Goal: Transaction & Acquisition: Purchase product/service

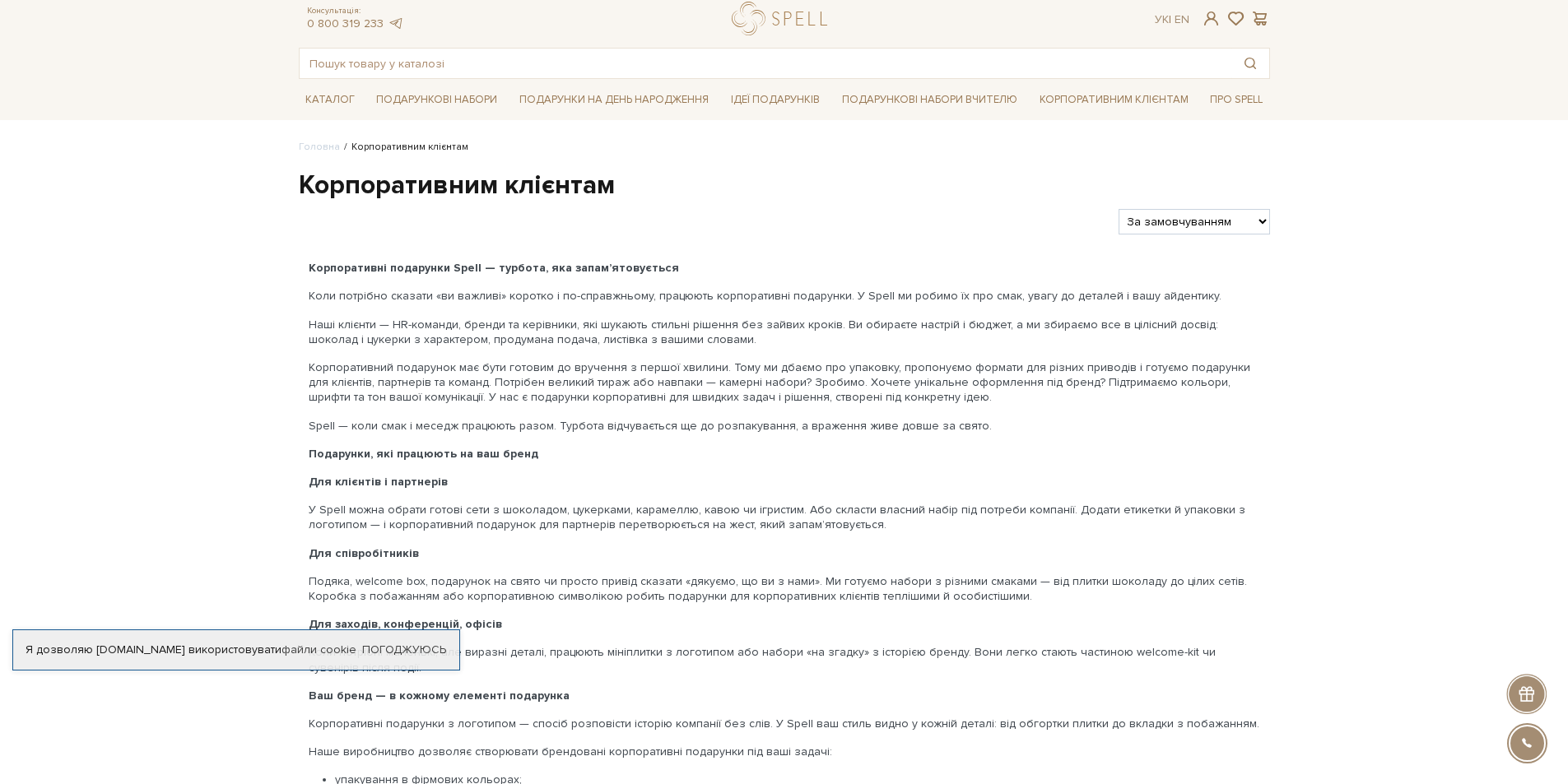
scroll to position [83, 0]
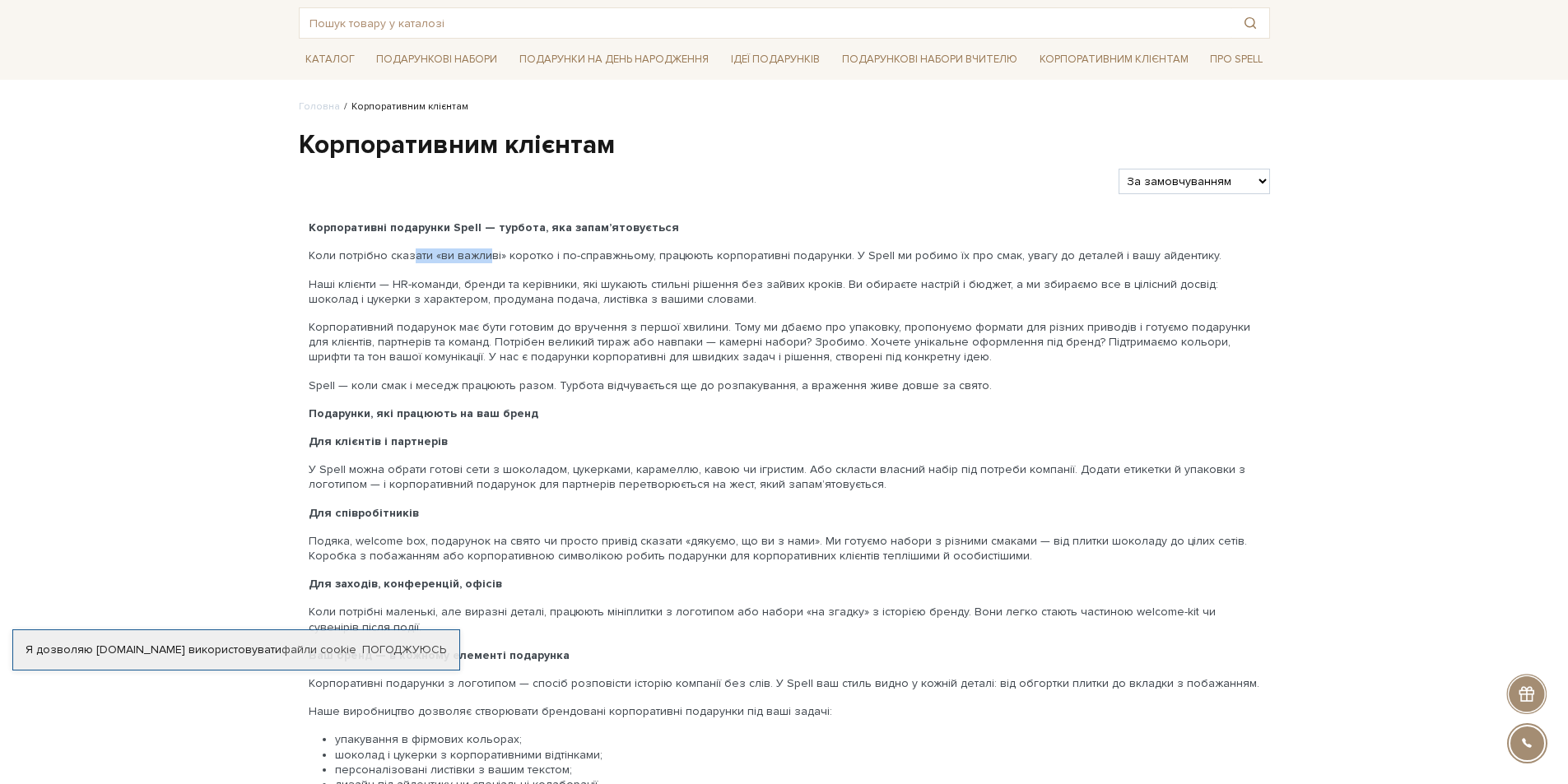
drag, startPoint x: 408, startPoint y: 257, endPoint x: 514, endPoint y: 263, distance: 106.2
click at [504, 259] on p "Коли потрібно сказати «ви важливі» коротко і по-справжньому, працюють корпорати…" at bounding box center [784, 256] width 952 height 15
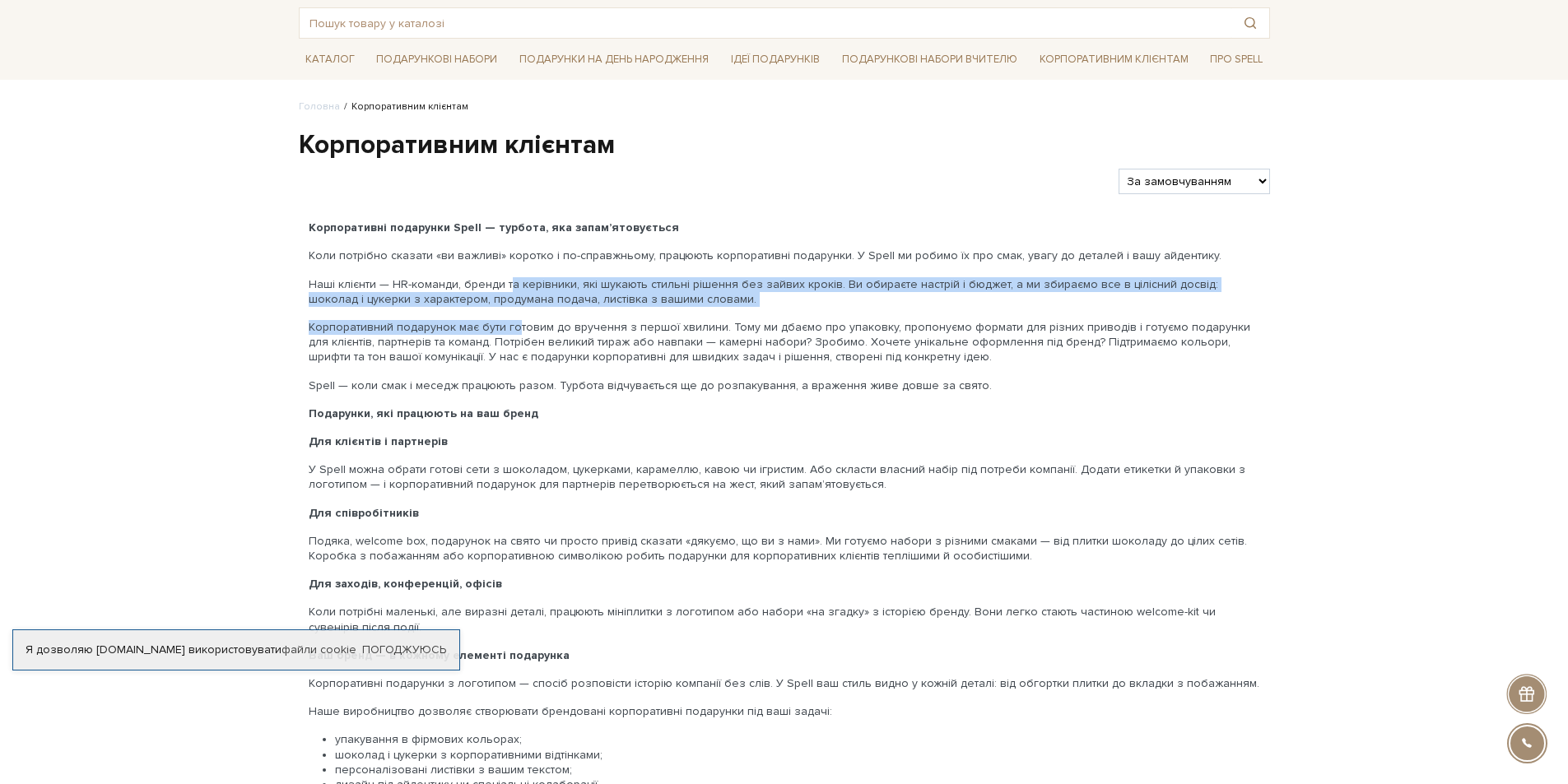
drag, startPoint x: 504, startPoint y: 301, endPoint x: 518, endPoint y: 330, distance: 32.2
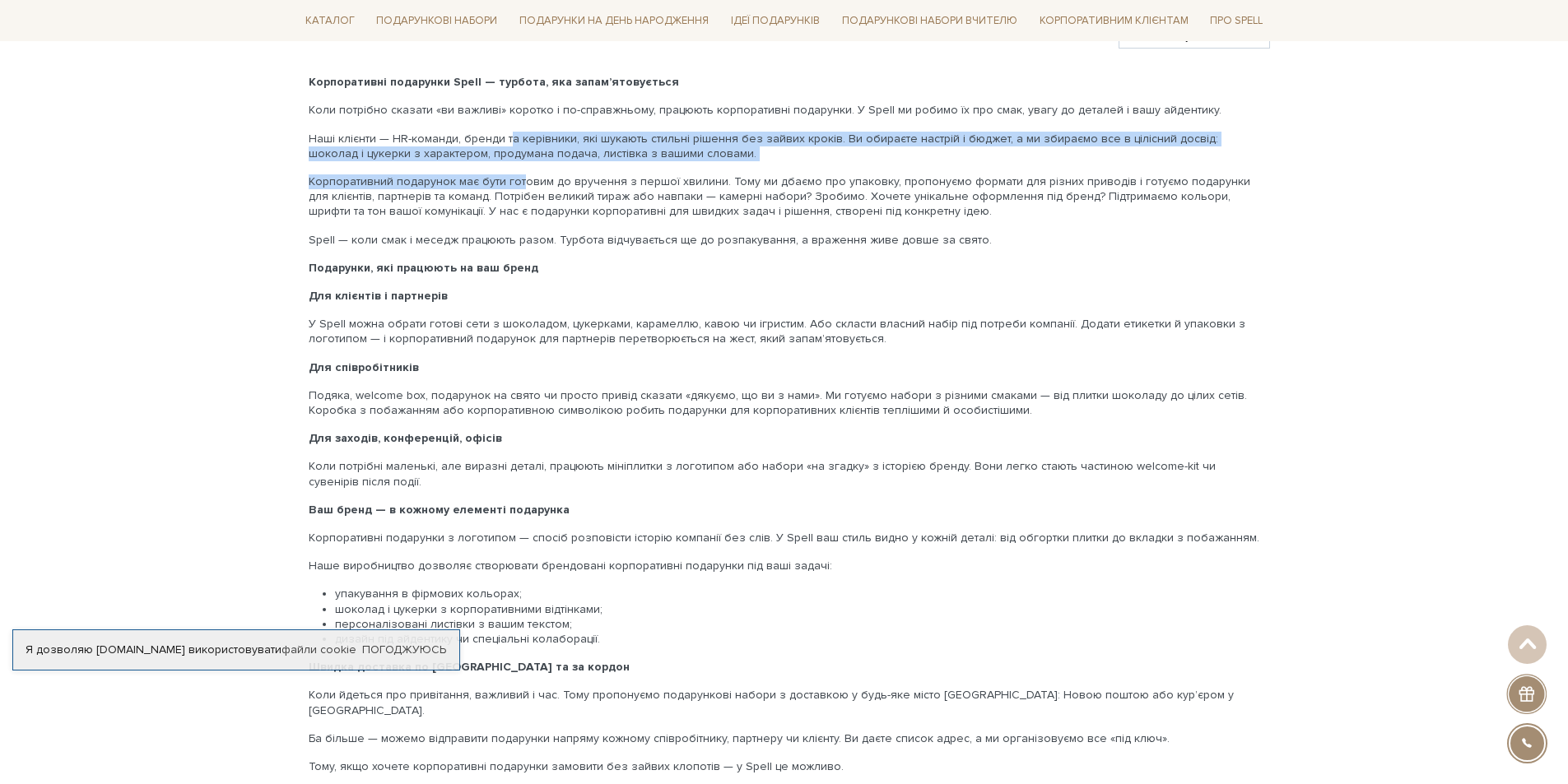
scroll to position [247, 0]
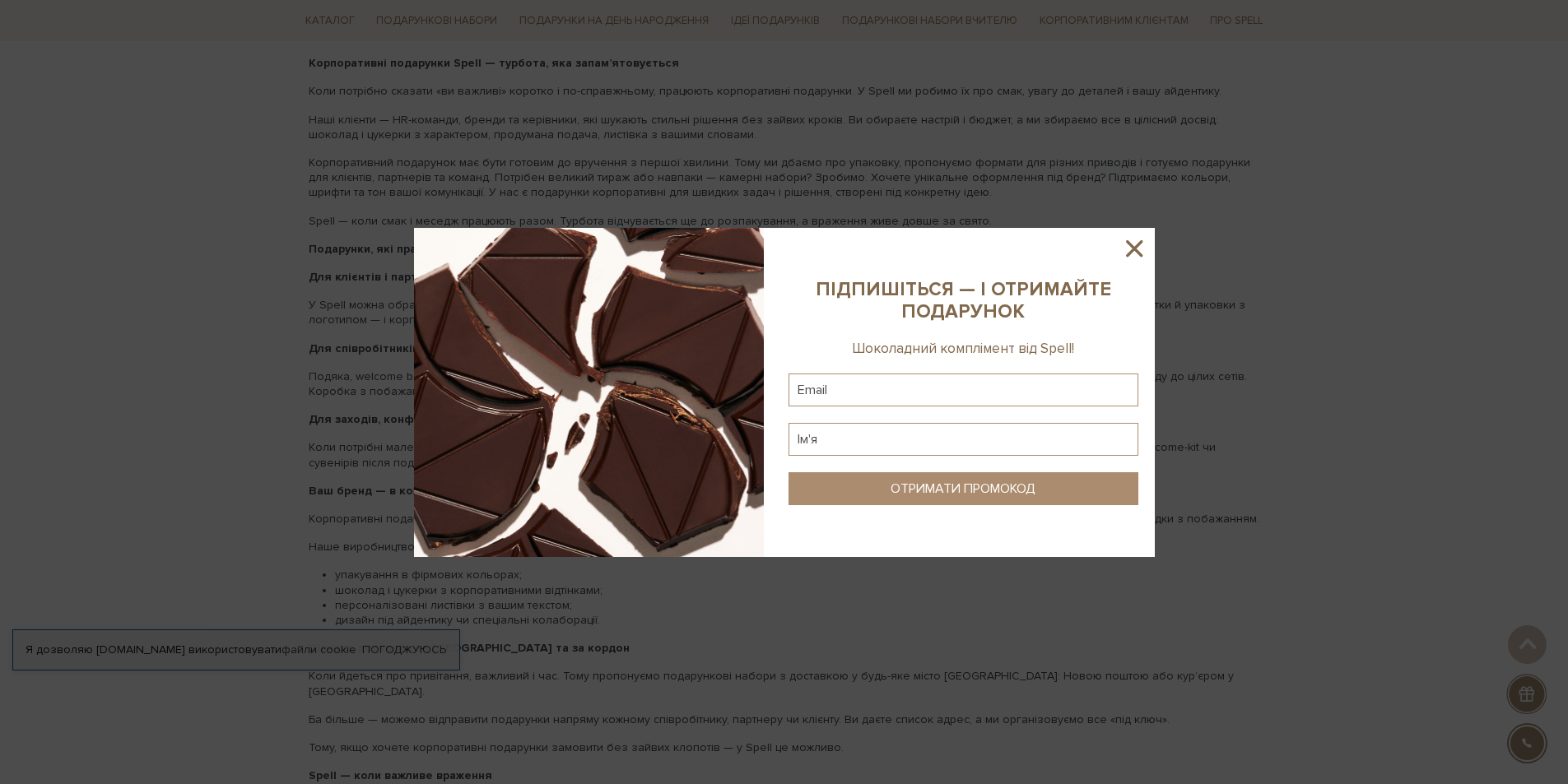
click at [1134, 251] on icon at bounding box center [1134, 249] width 28 height 28
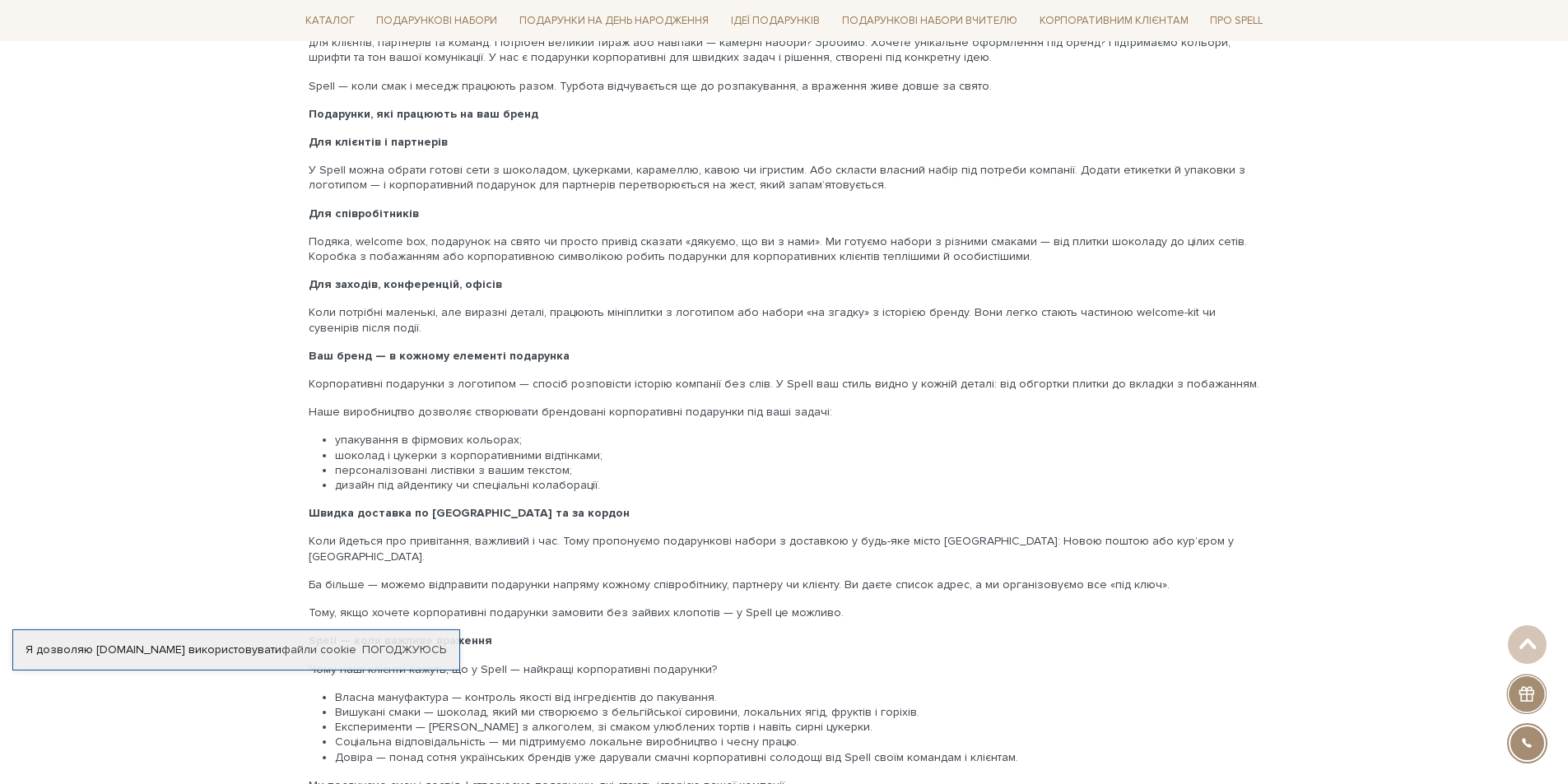
scroll to position [411, 0]
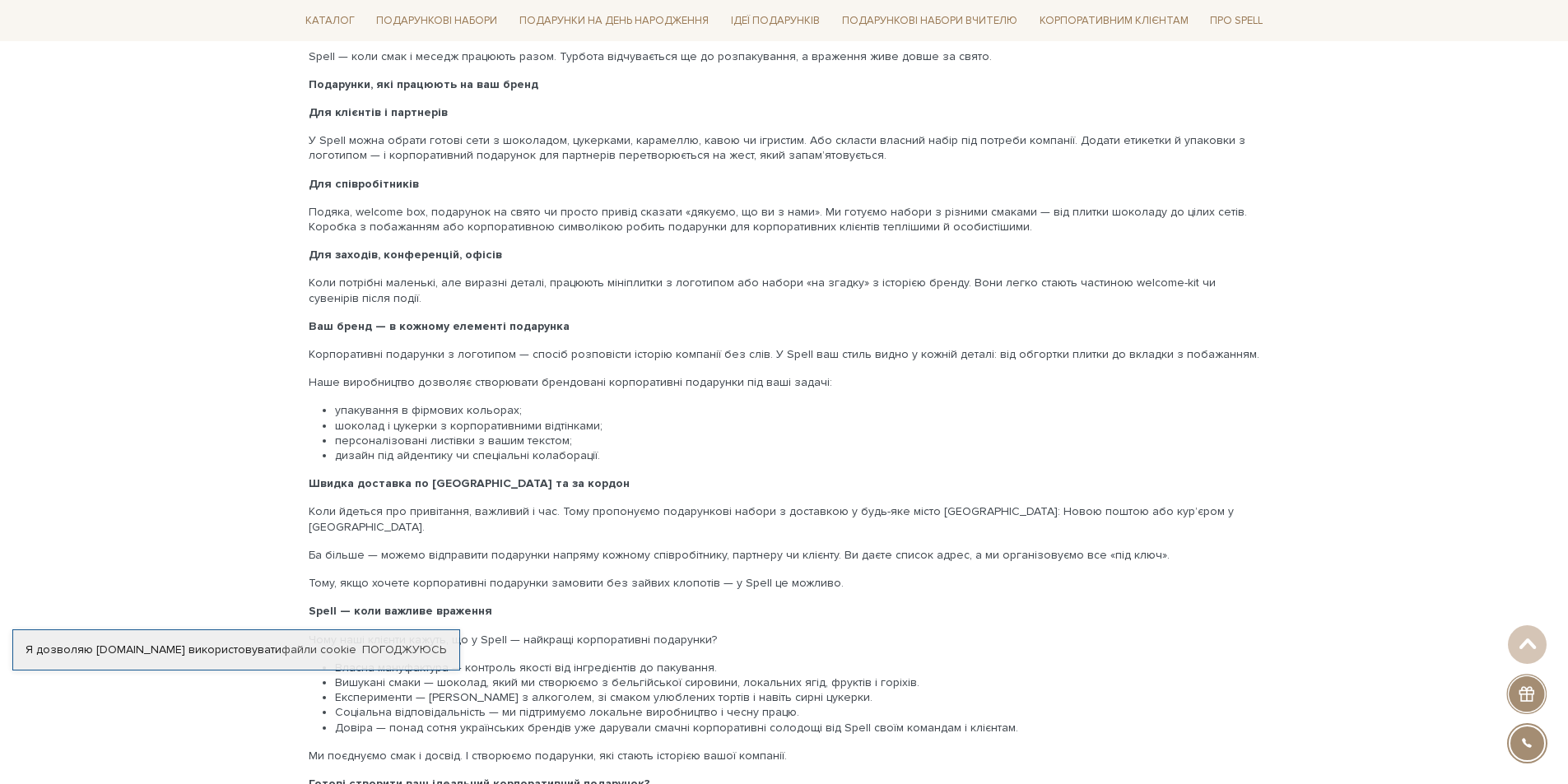
drag, startPoint x: 538, startPoint y: 271, endPoint x: 543, endPoint y: 291, distance: 20.6
click at [543, 291] on div "Корпоративні подарунки Spell — турбота, яка запам’ятовується Коли потрібно сказ…" at bounding box center [784, 561] width 972 height 1339
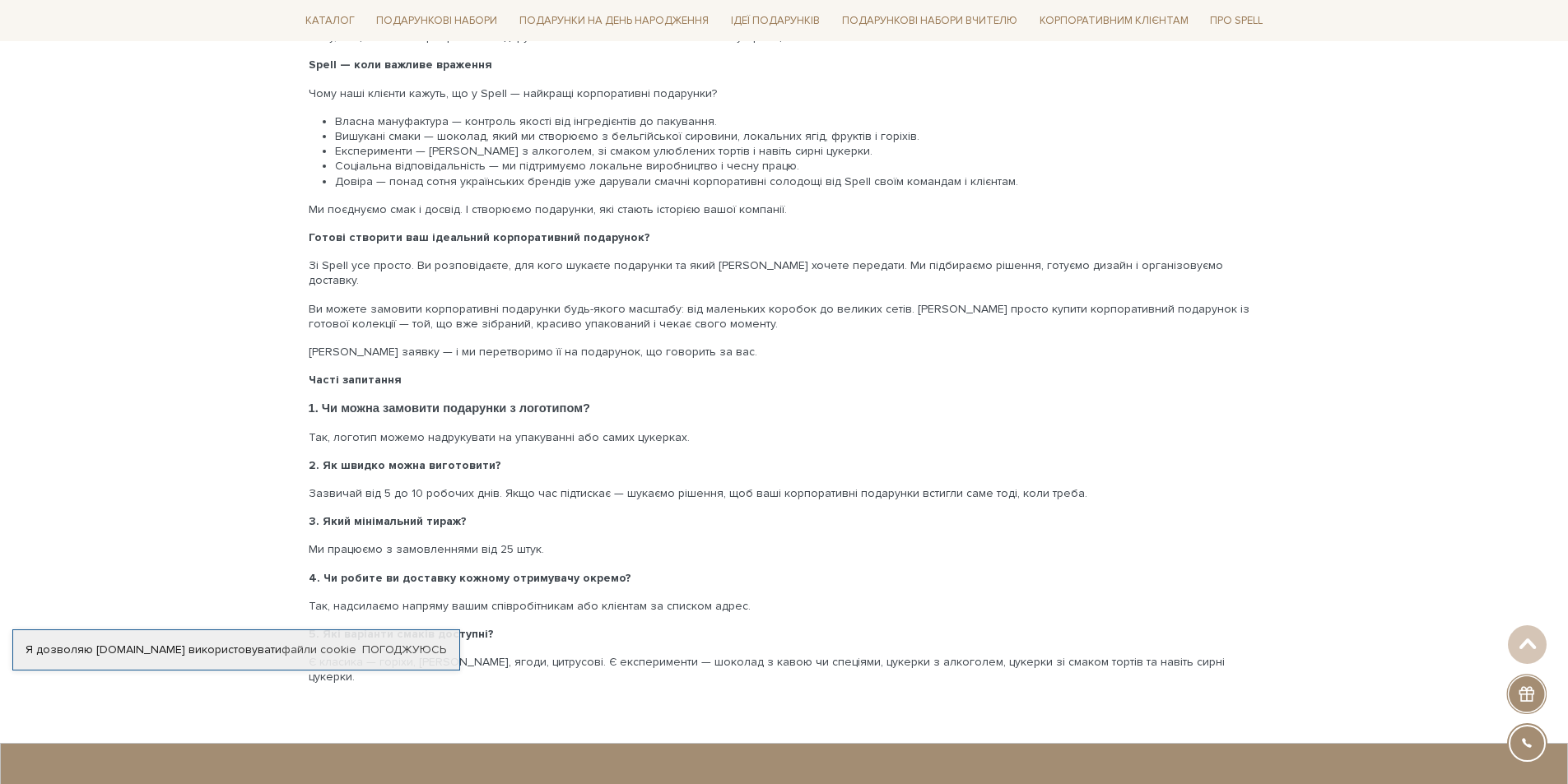
scroll to position [987, 0]
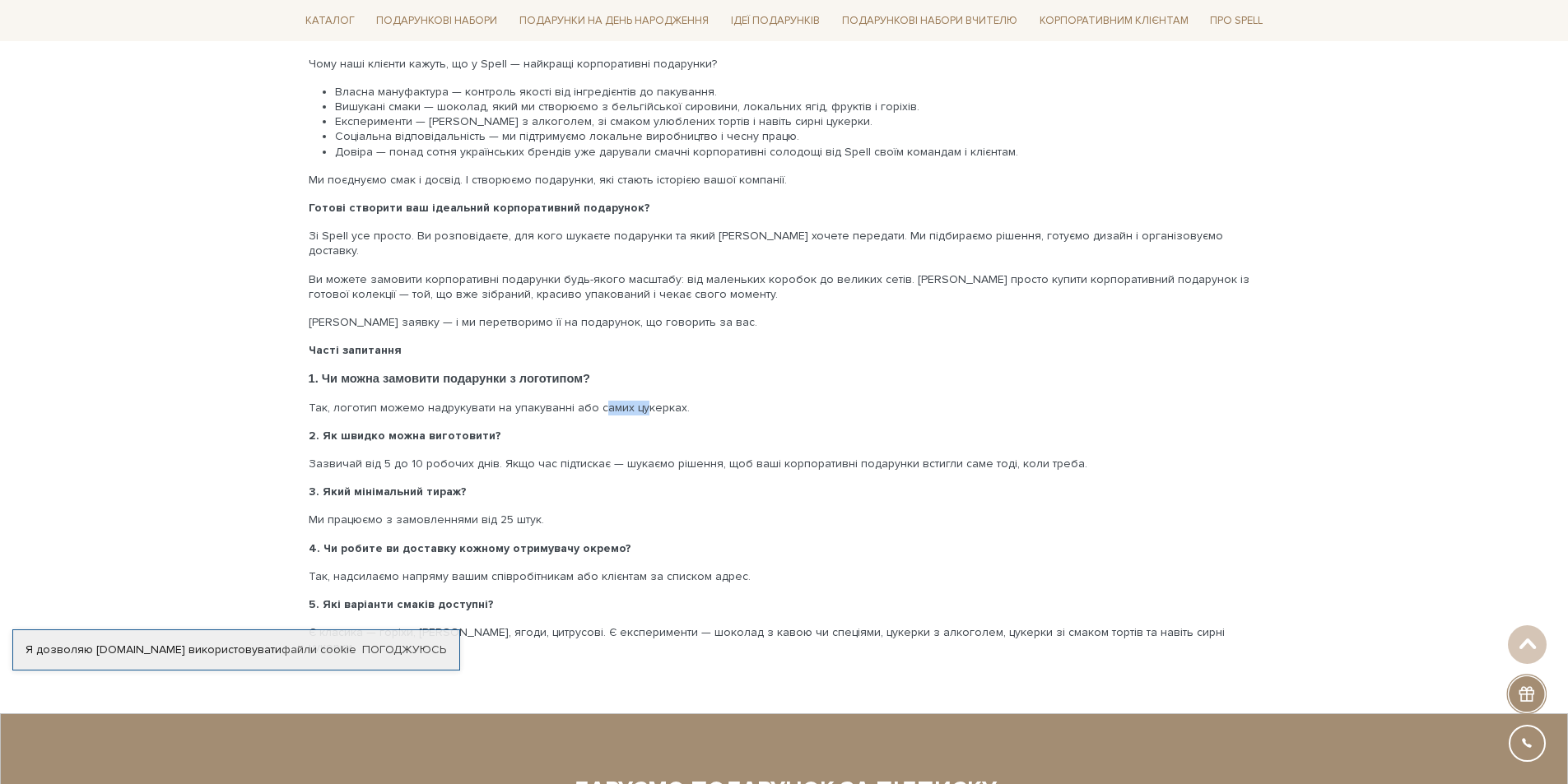
drag, startPoint x: 628, startPoint y: 375, endPoint x: 503, endPoint y: 374, distance: 125.0
click at [521, 401] on p "Так, логотип можемо надрукувати на упакуванні або самих цукерках." at bounding box center [784, 408] width 952 height 15
drag, startPoint x: 459, startPoint y: 376, endPoint x: 503, endPoint y: 377, distance: 44.0
click at [494, 401] on p "Так, логотип можемо надрукувати на упакуванні або самих цукерках." at bounding box center [784, 408] width 952 height 15
drag, startPoint x: 325, startPoint y: 377, endPoint x: 675, endPoint y: 377, distance: 350.0
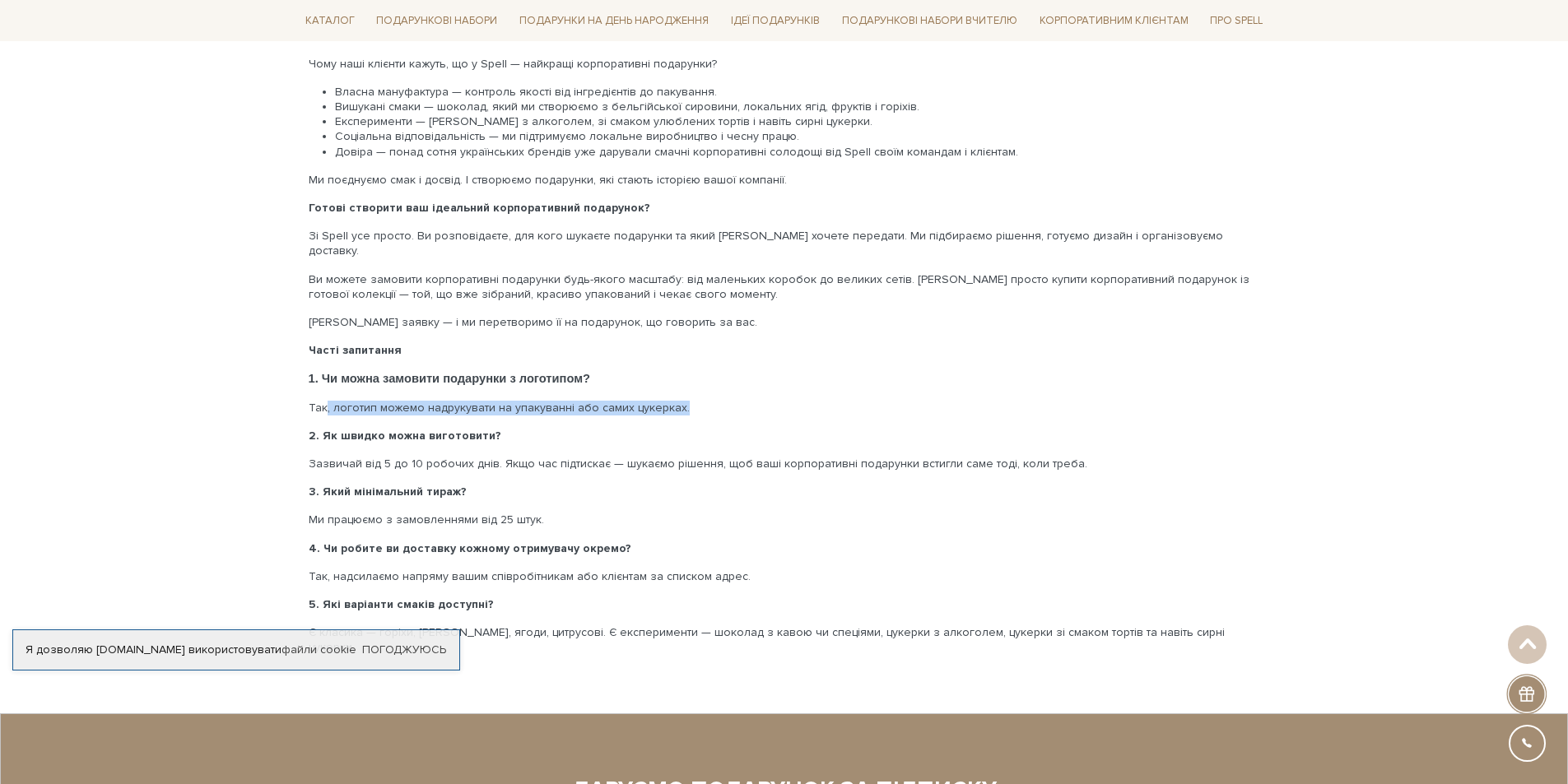
click at [675, 401] on p "Так, логотип можемо надрукувати на упакуванні або самих цукерках." at bounding box center [784, 408] width 952 height 15
click at [353, 429] on b "2. Як швидко можна виготовити?" at bounding box center [405, 436] width 193 height 14
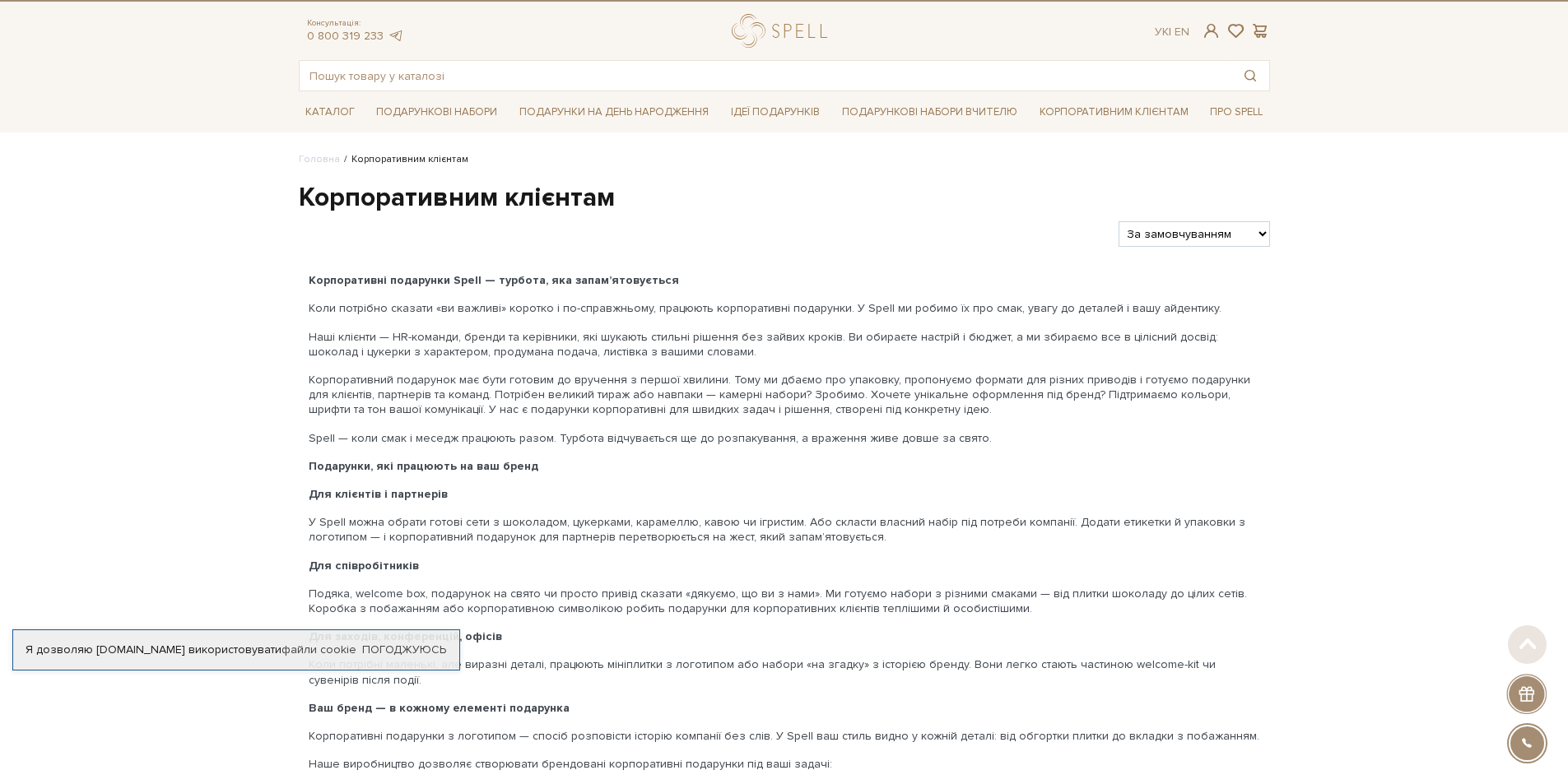
scroll to position [0, 0]
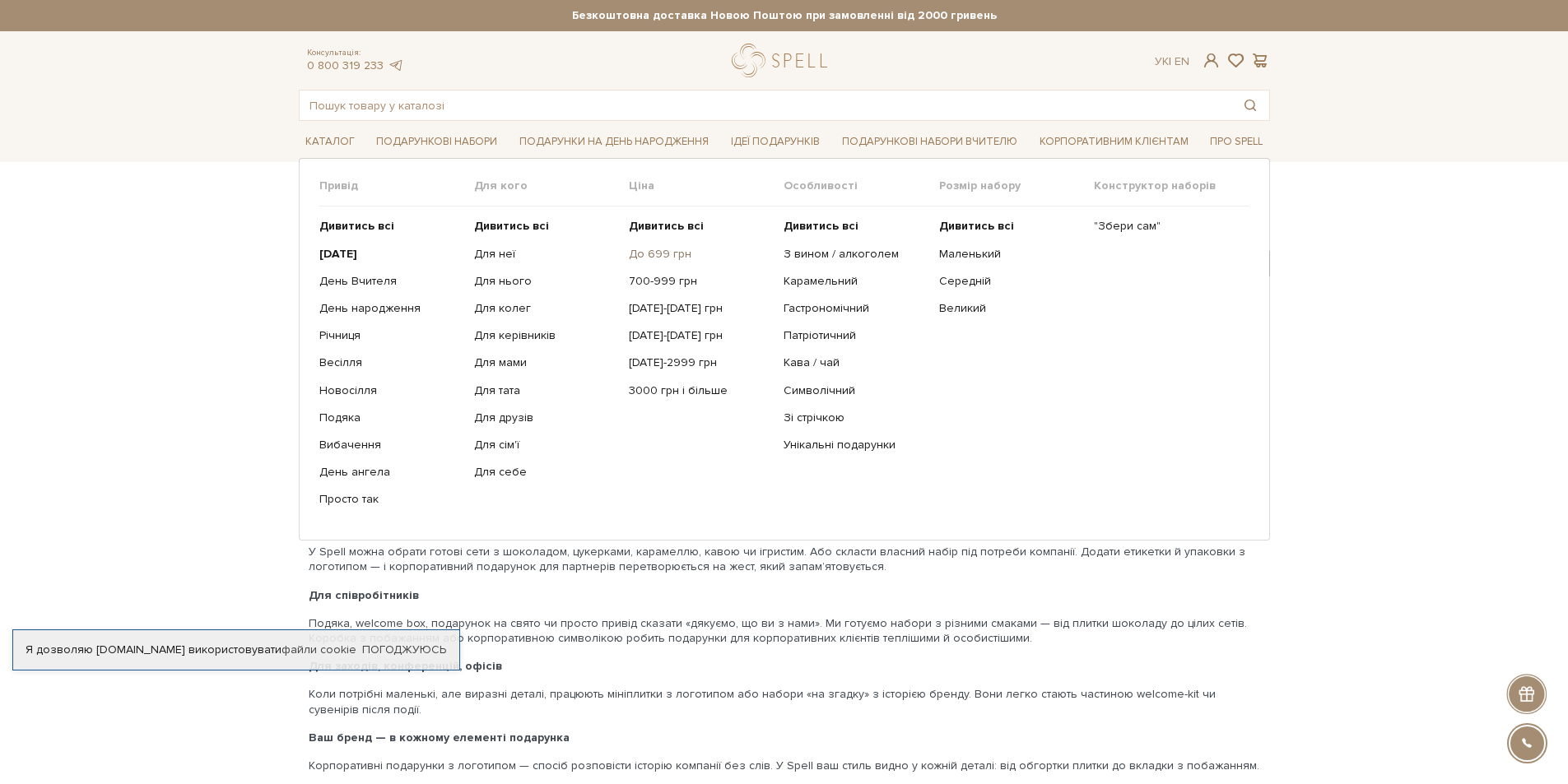
click at [677, 257] on link "До 699 грн" at bounding box center [700, 254] width 142 height 15
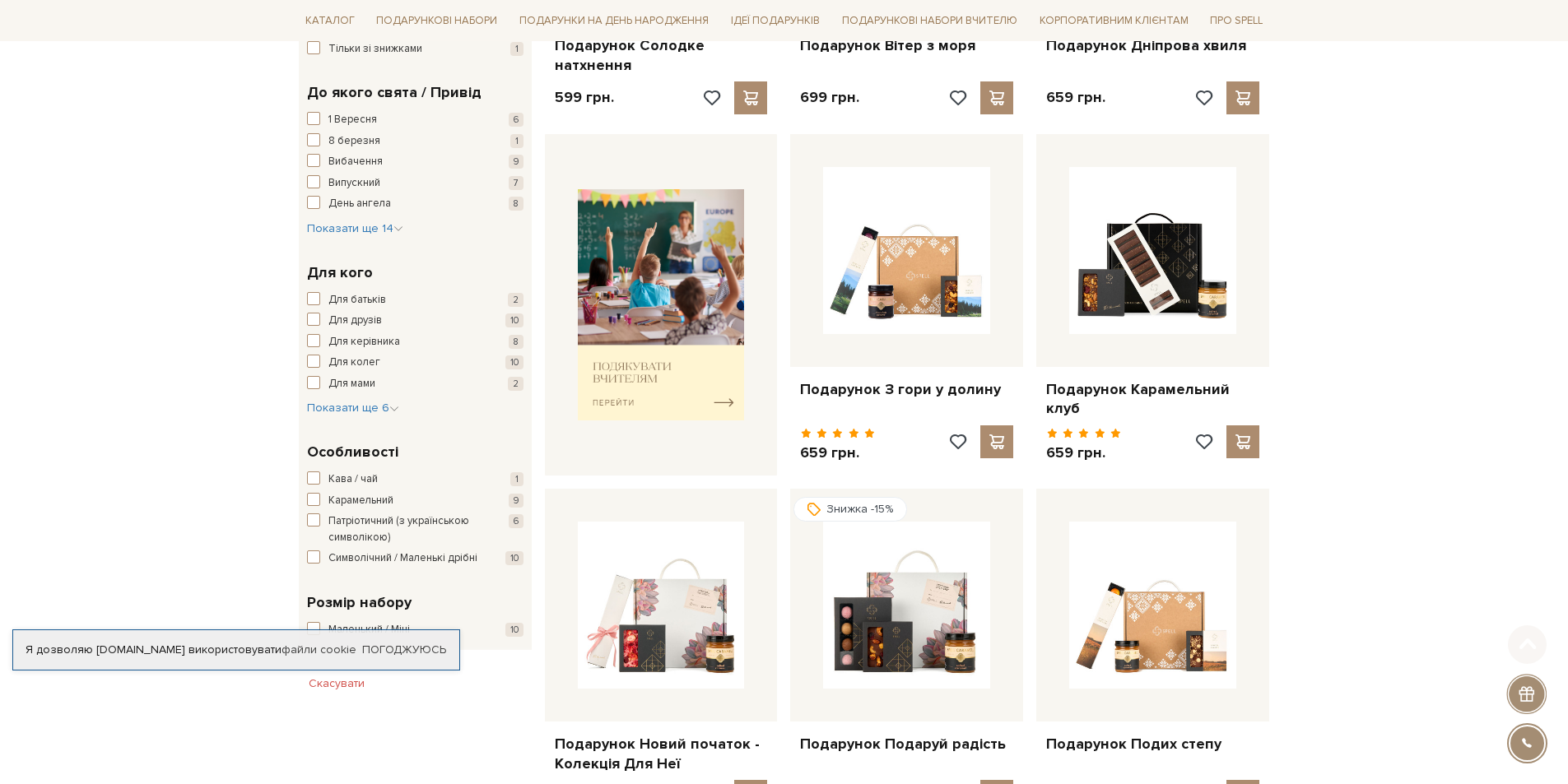
scroll to position [658, 0]
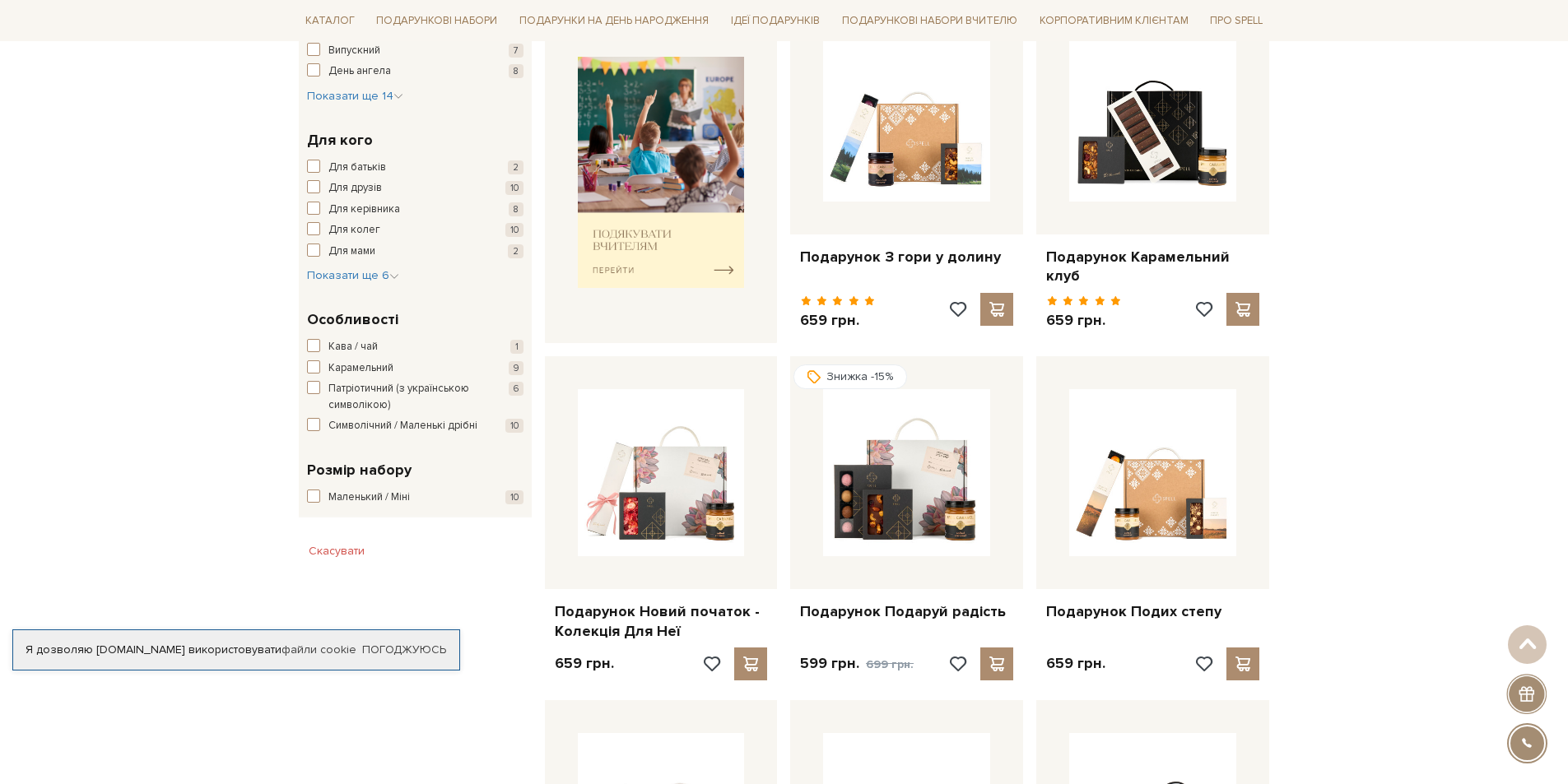
click at [1533, 733] on div at bounding box center [1528, 744] width 37 height 37
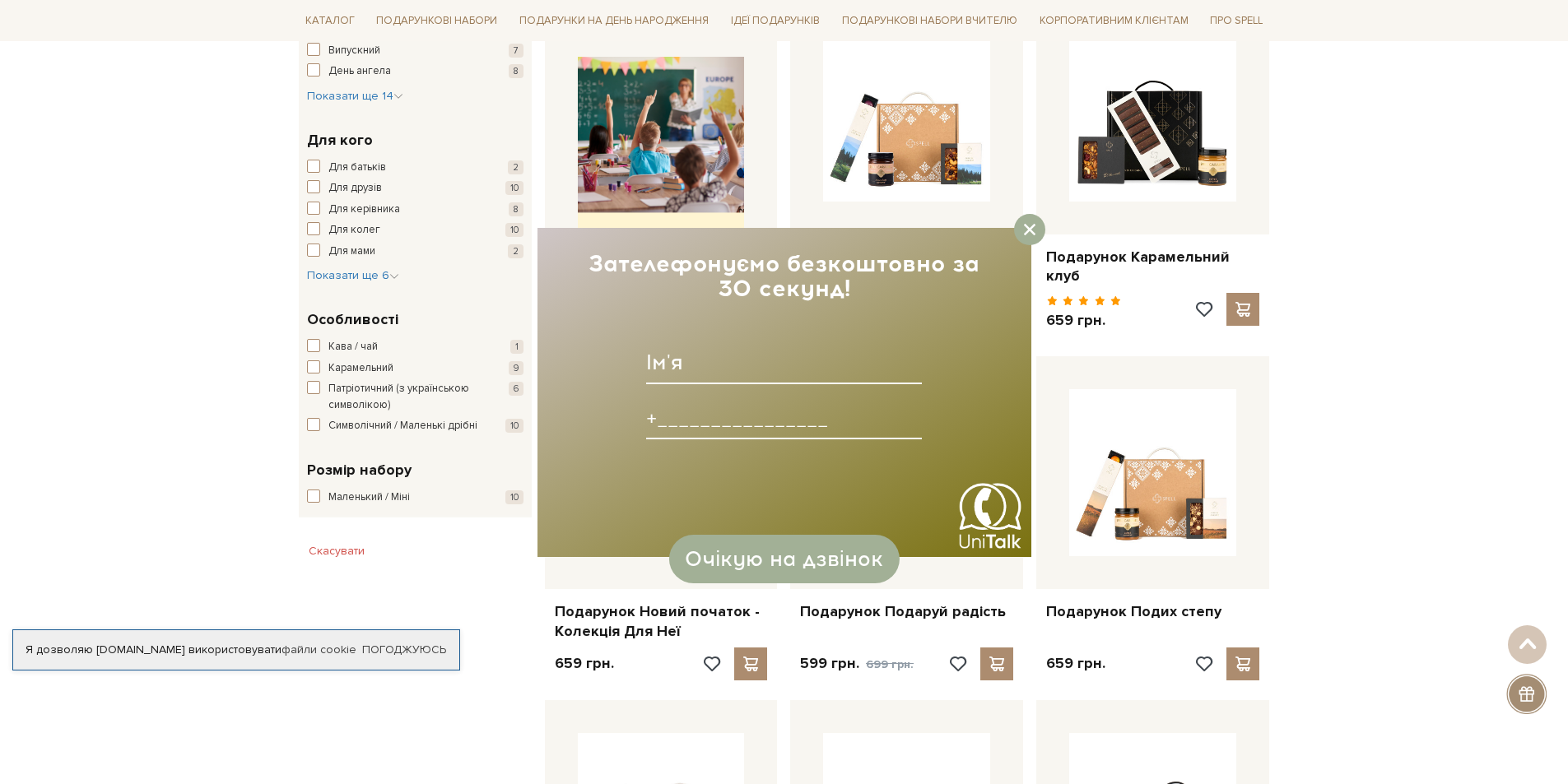
click at [681, 351] on input at bounding box center [784, 362] width 276 height 43
type input "Інна"
type input "+________________"
type input "+380938897102____"
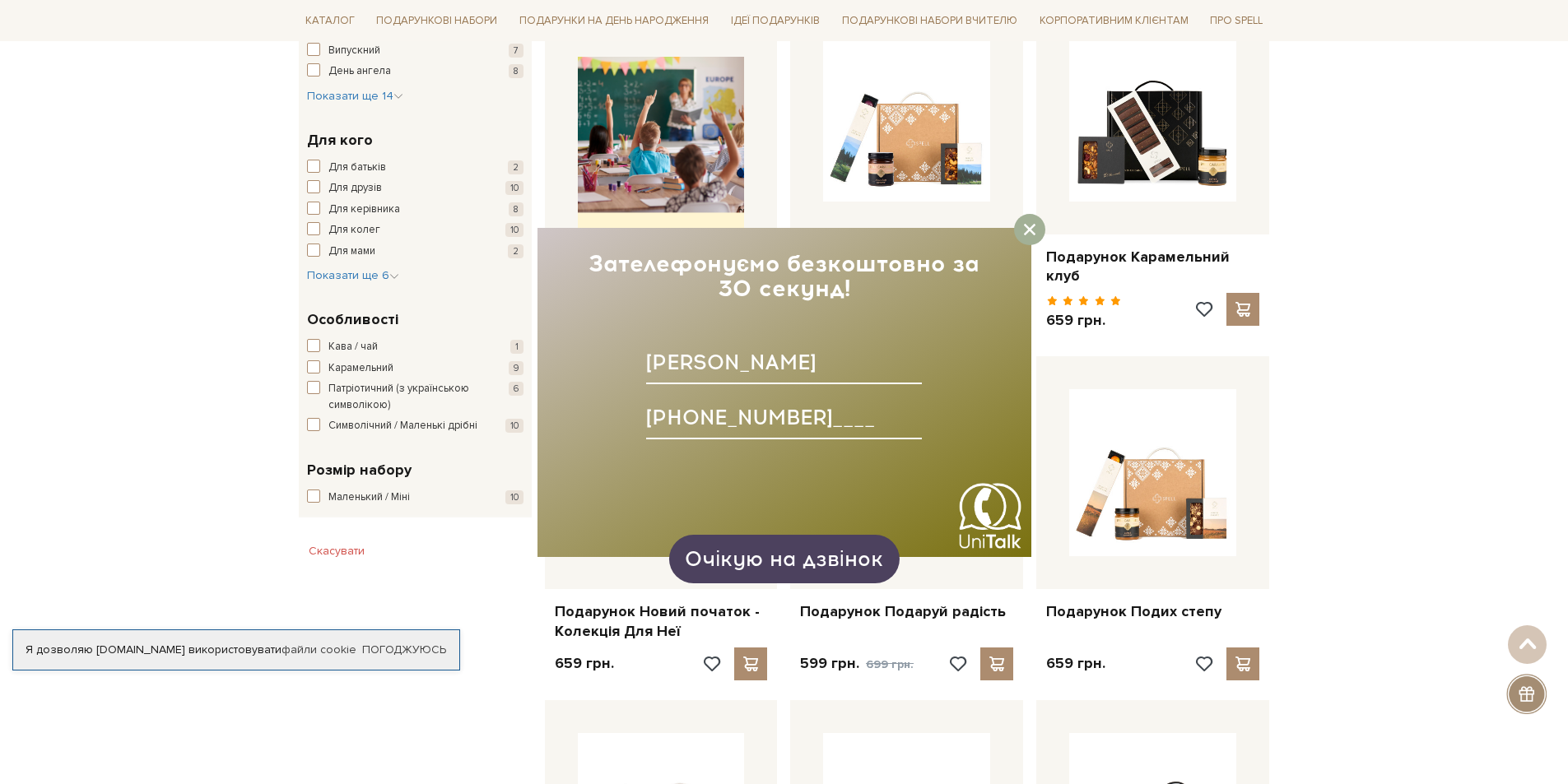
click at [816, 574] on div "Очікую на дзвінок" at bounding box center [784, 558] width 230 height 47
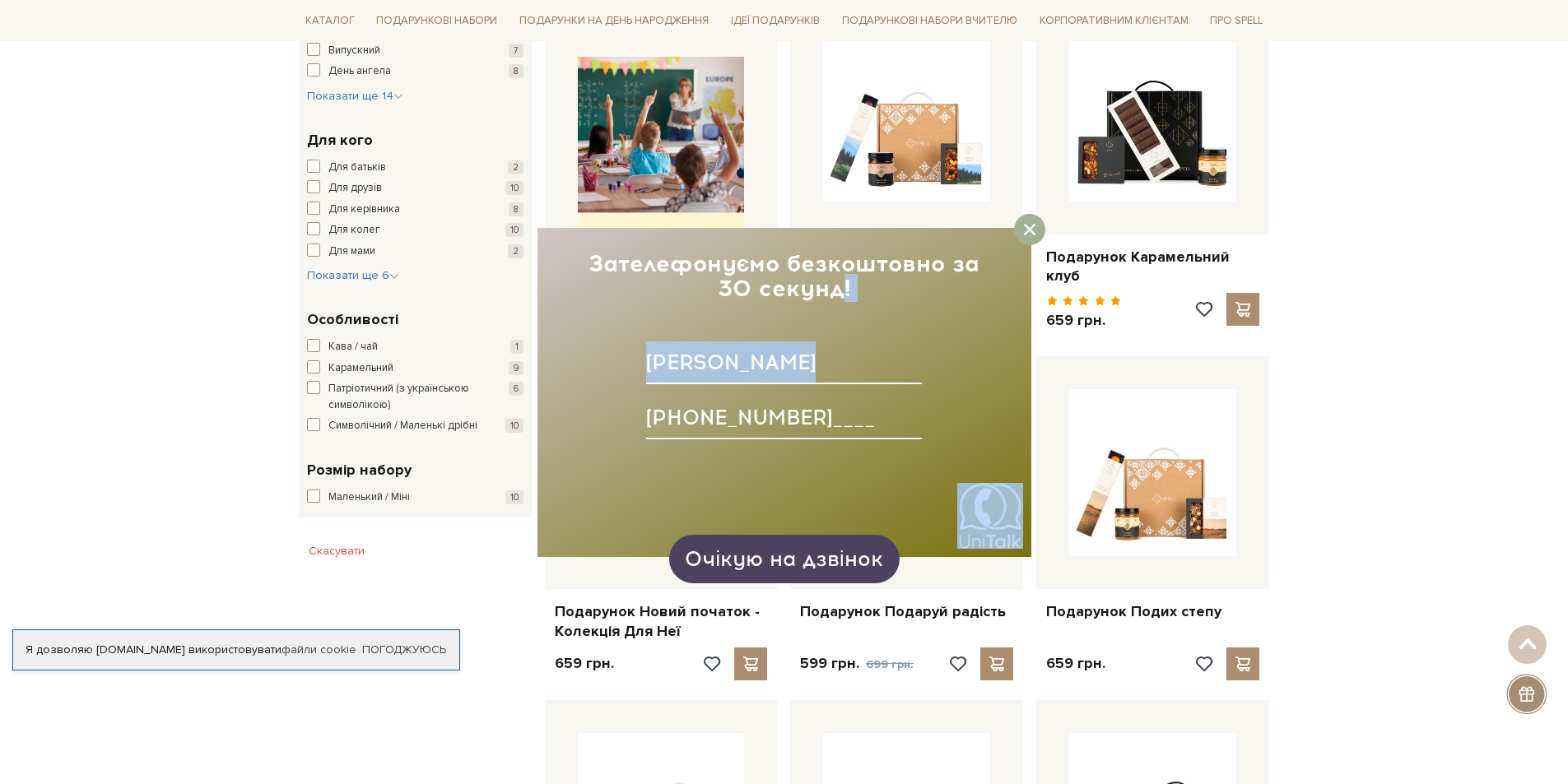
click at [816, 574] on body "Подарункові набори SALE Корпоративним клієнтам Доставка і оплата Консультація: …" at bounding box center [784, 615] width 1568 height 2547
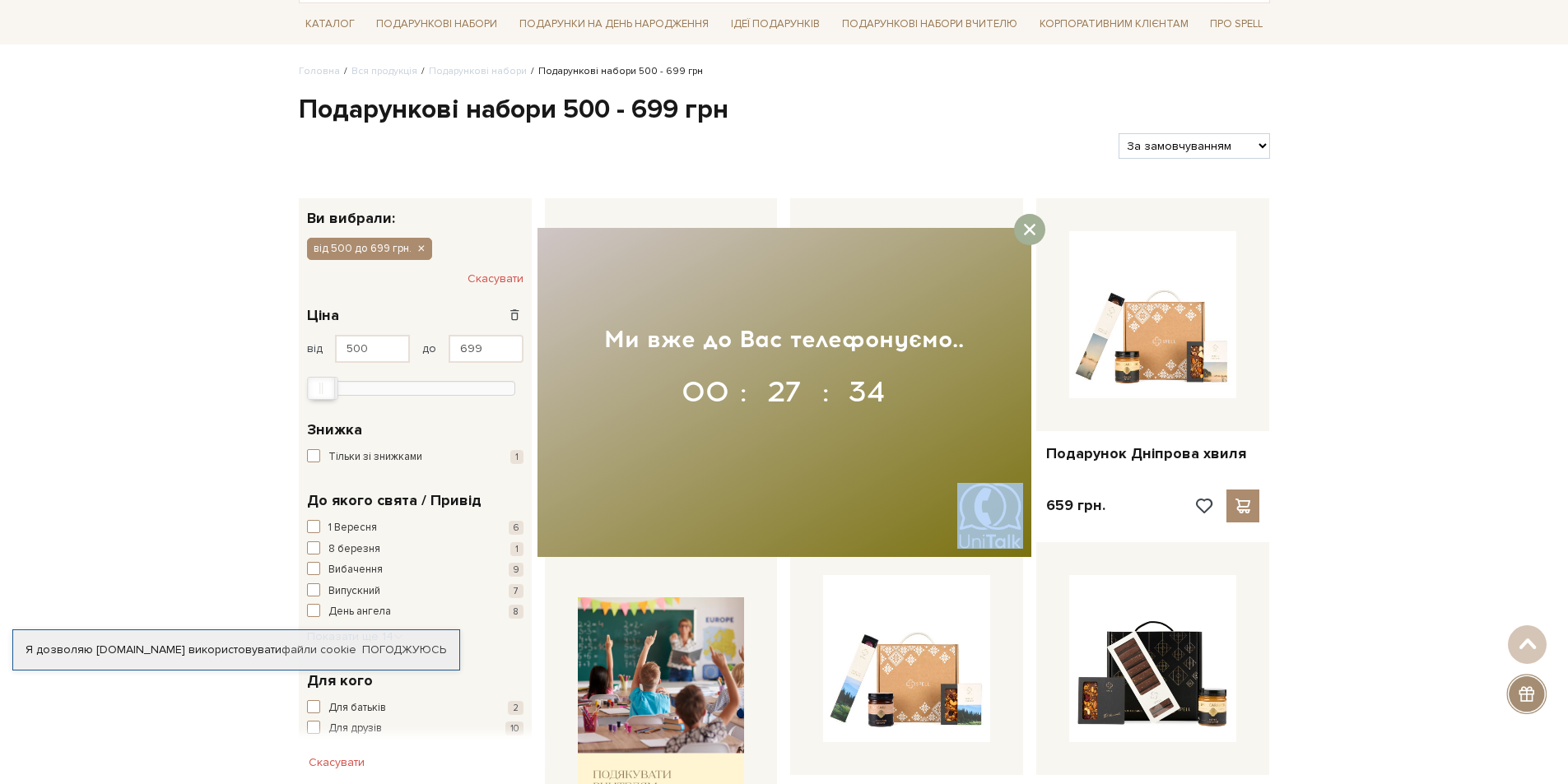
scroll to position [0, 0]
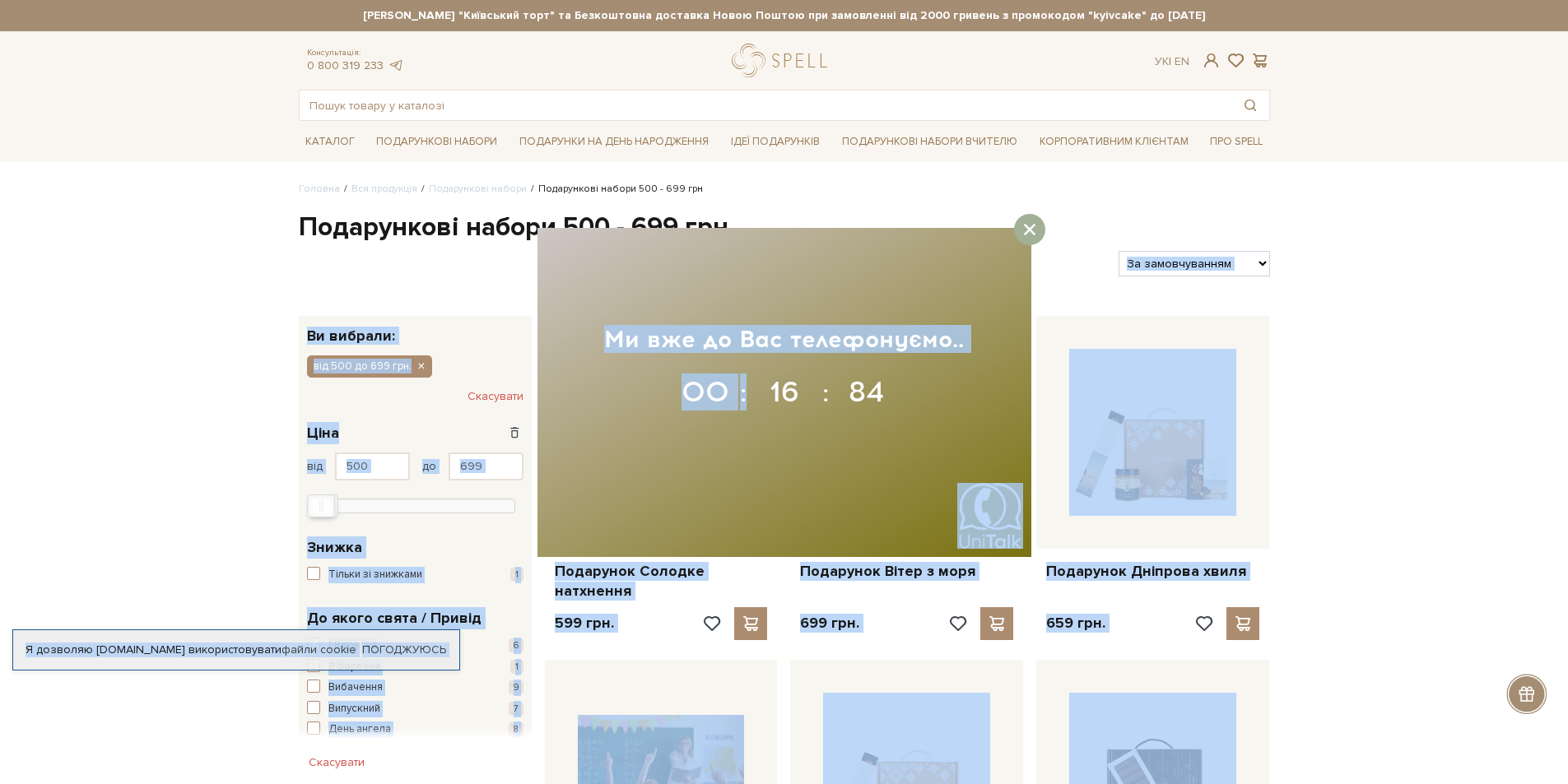
drag, startPoint x: 784, startPoint y: 249, endPoint x: 1103, endPoint y: 261, distance: 319.2
click at [1126, 263] on select "За замовчуванням За Ціною (зростання) За Ціною (зменшення) Новинки За популярні…" at bounding box center [1193, 264] width 150 height 25
drag, startPoint x: 1128, startPoint y: 263, endPoint x: 1397, endPoint y: 266, distance: 269.0
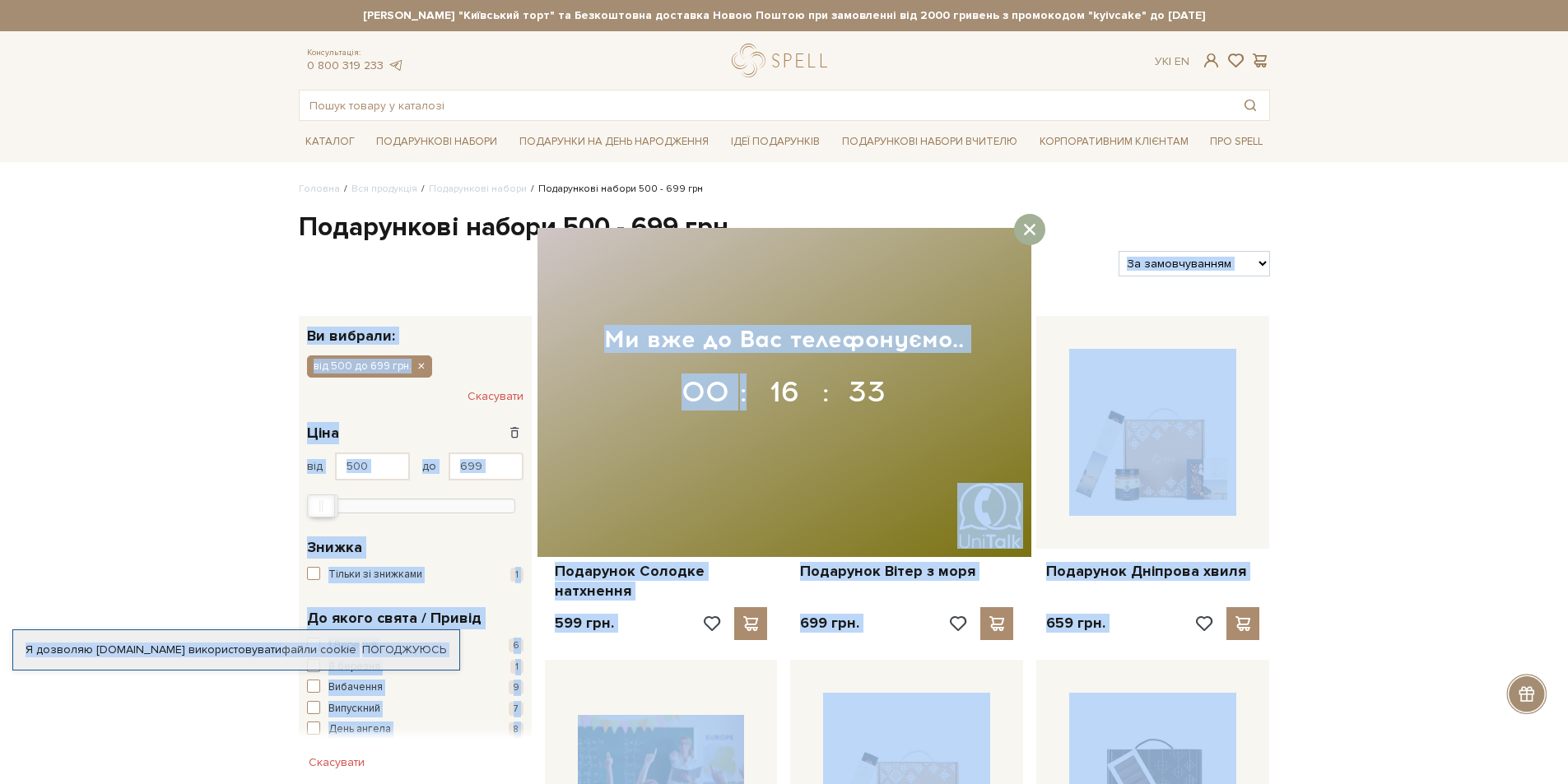
click at [1144, 263] on select "За замовчуванням За Ціною (зростання) За Ціною (зменшення) Новинки За популярні…" at bounding box center [1193, 264] width 150 height 25
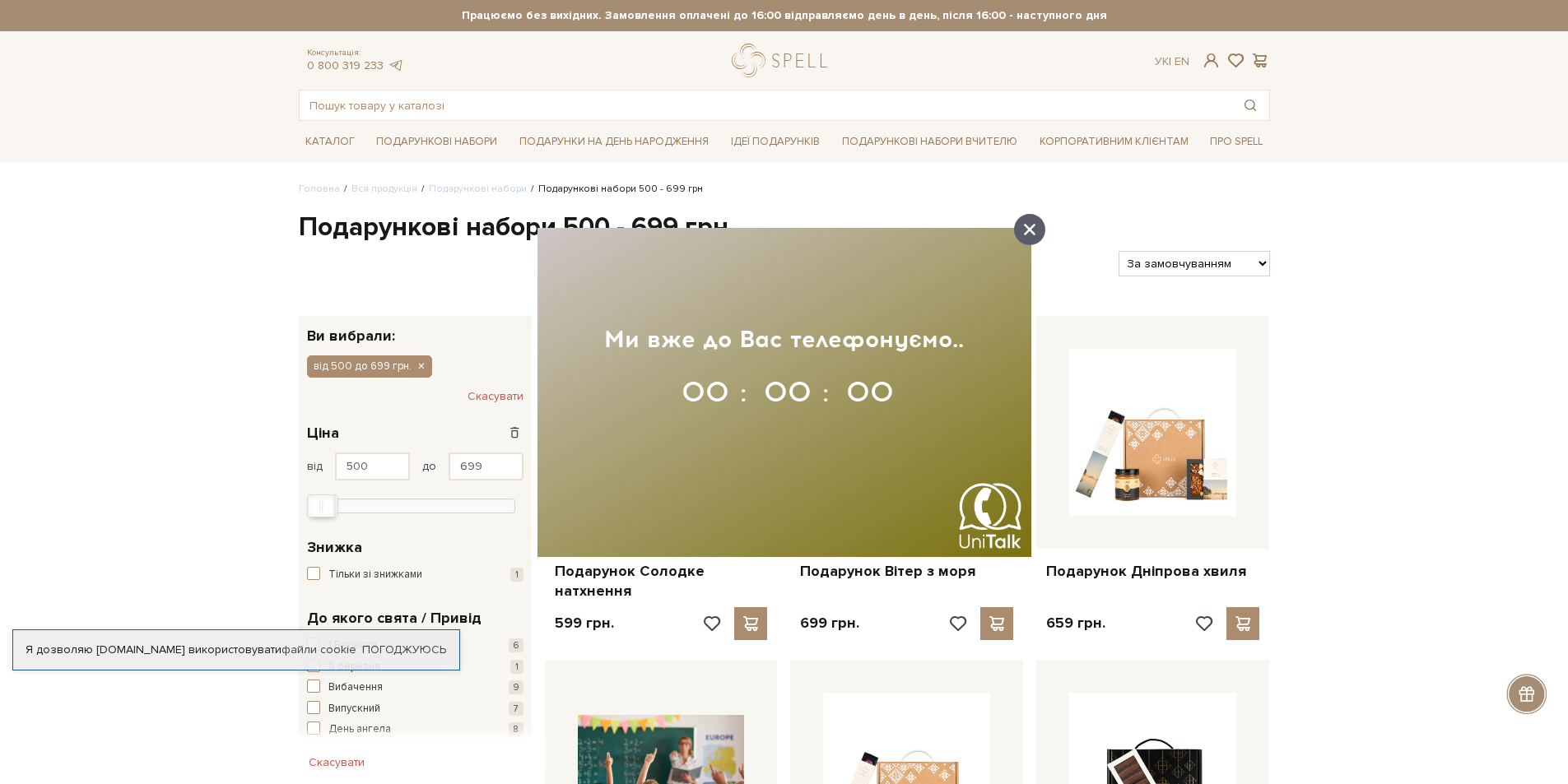
click at [1033, 229] on icon at bounding box center [1029, 229] width 11 height 11
